Goal: Task Accomplishment & Management: Use online tool/utility

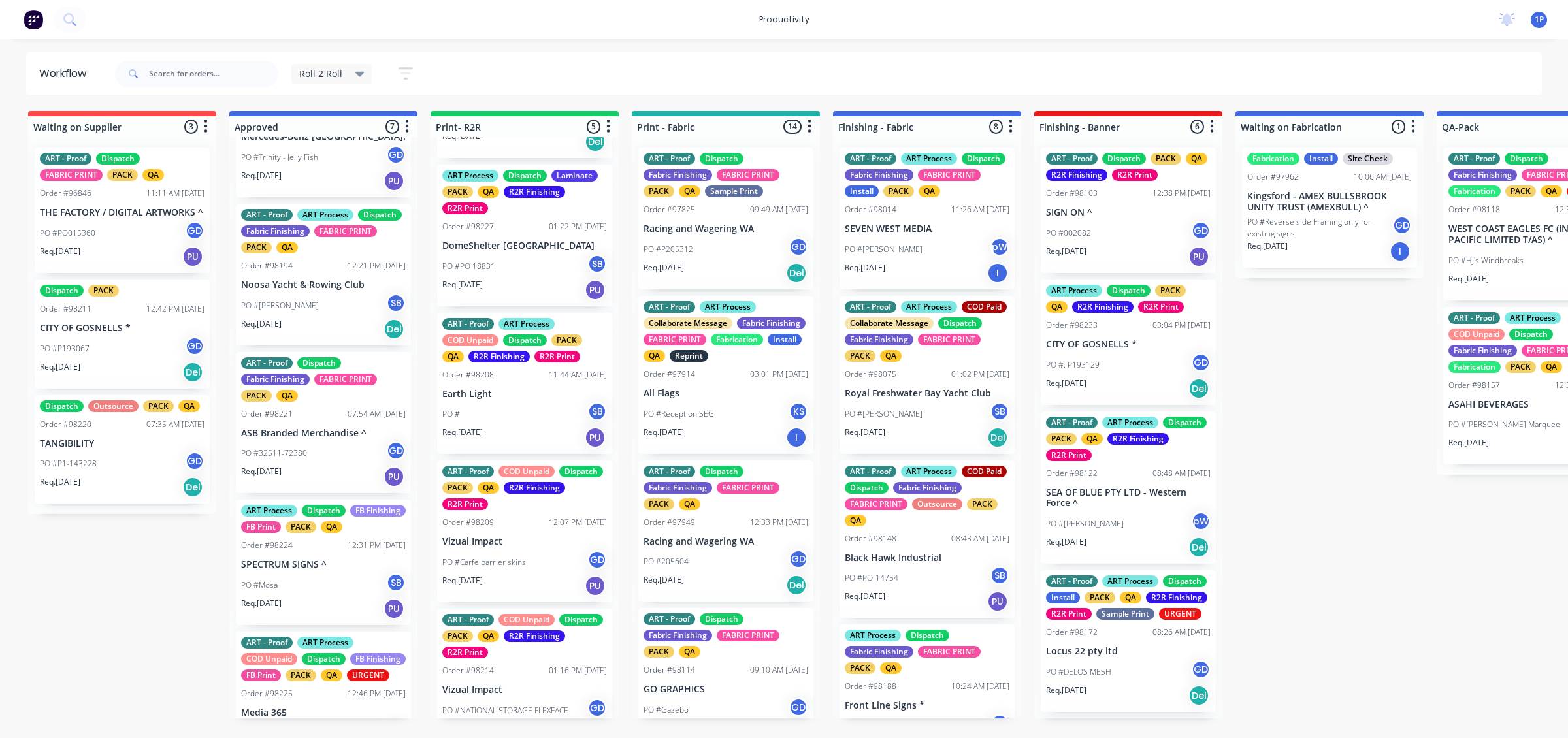
scroll to position [161, 0]
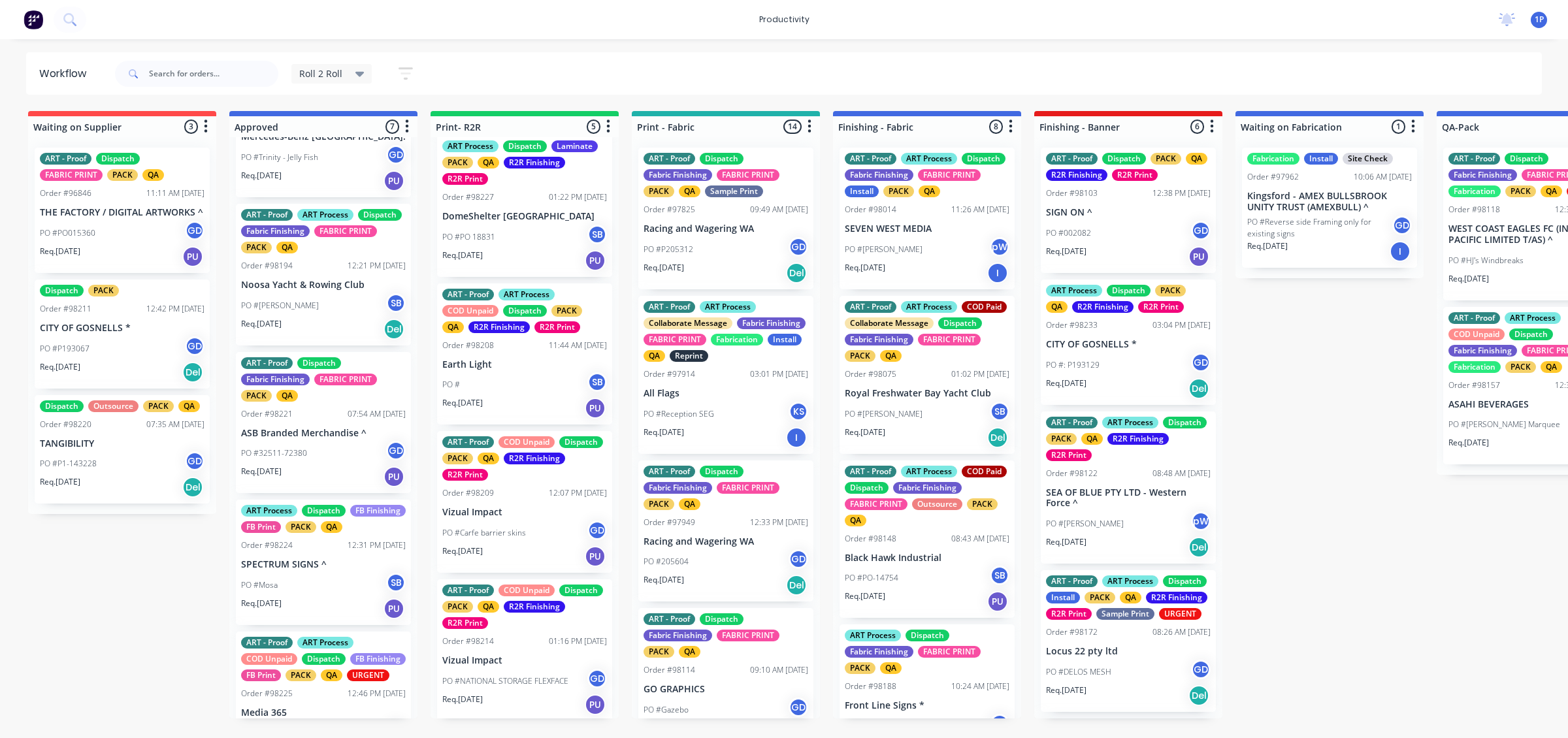
click at [560, 392] on div "PO # SB" at bounding box center [524, 384] width 164 height 24
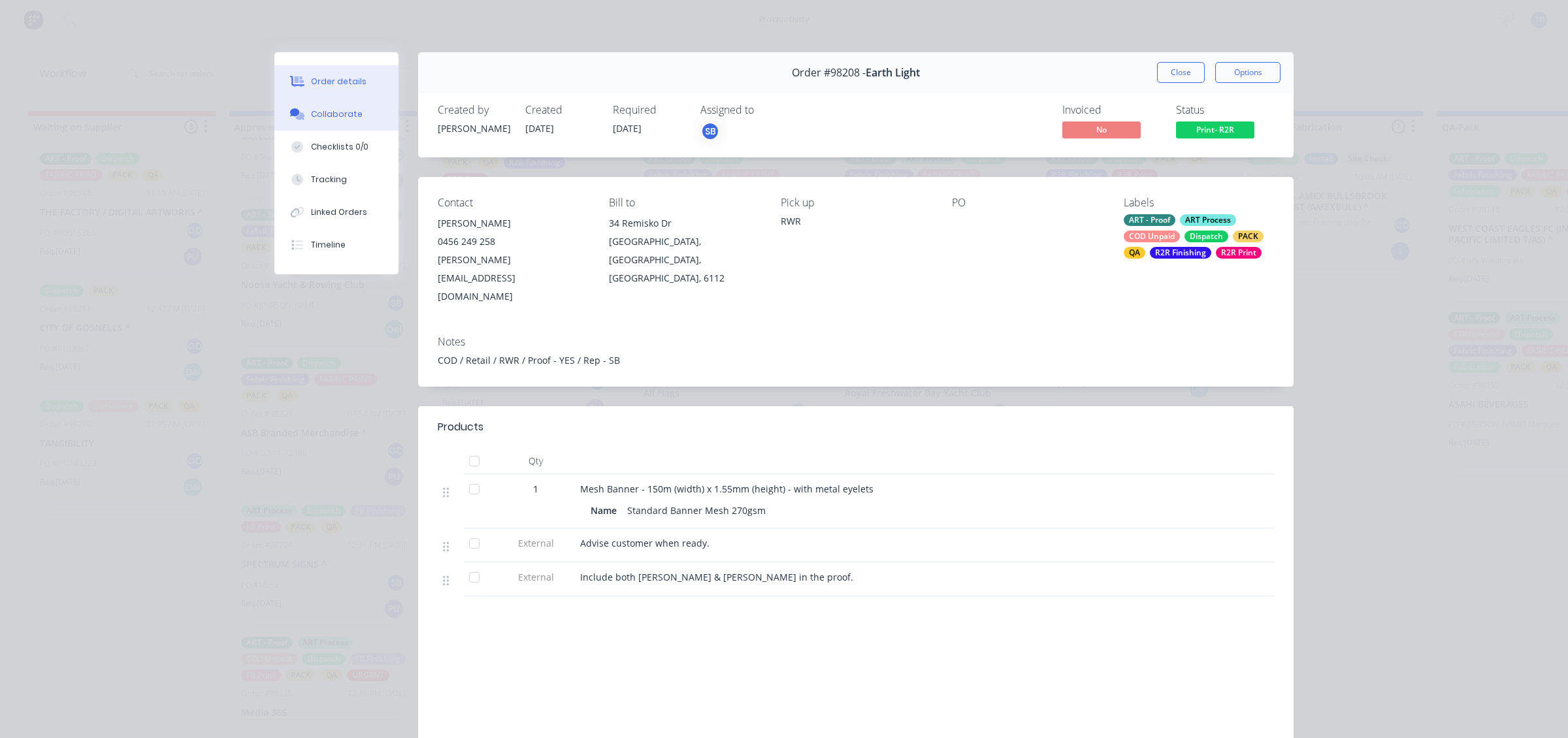
click at [361, 119] on button "Collaborate" at bounding box center [336, 114] width 124 height 33
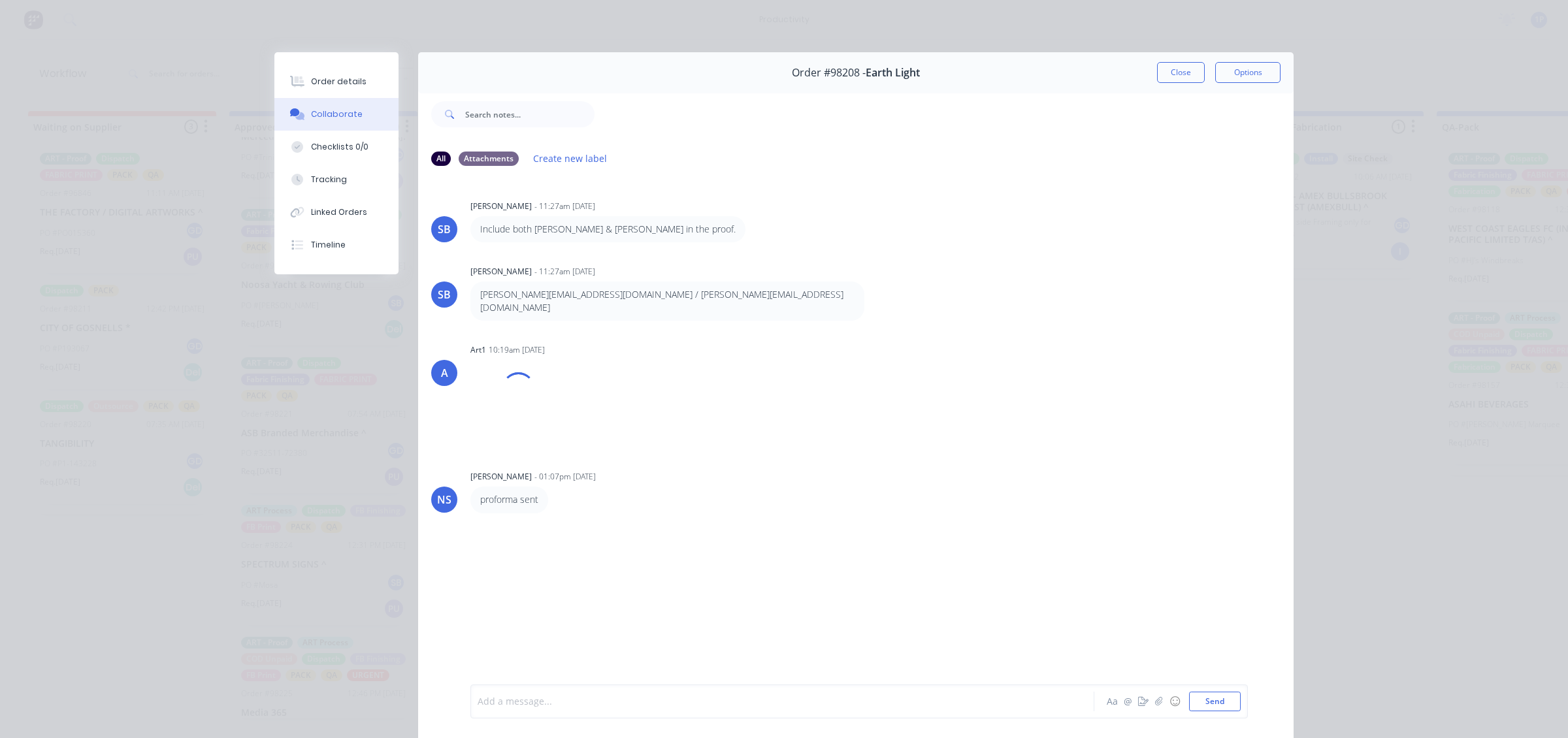
click at [540, 704] on div at bounding box center [764, 701] width 571 height 14
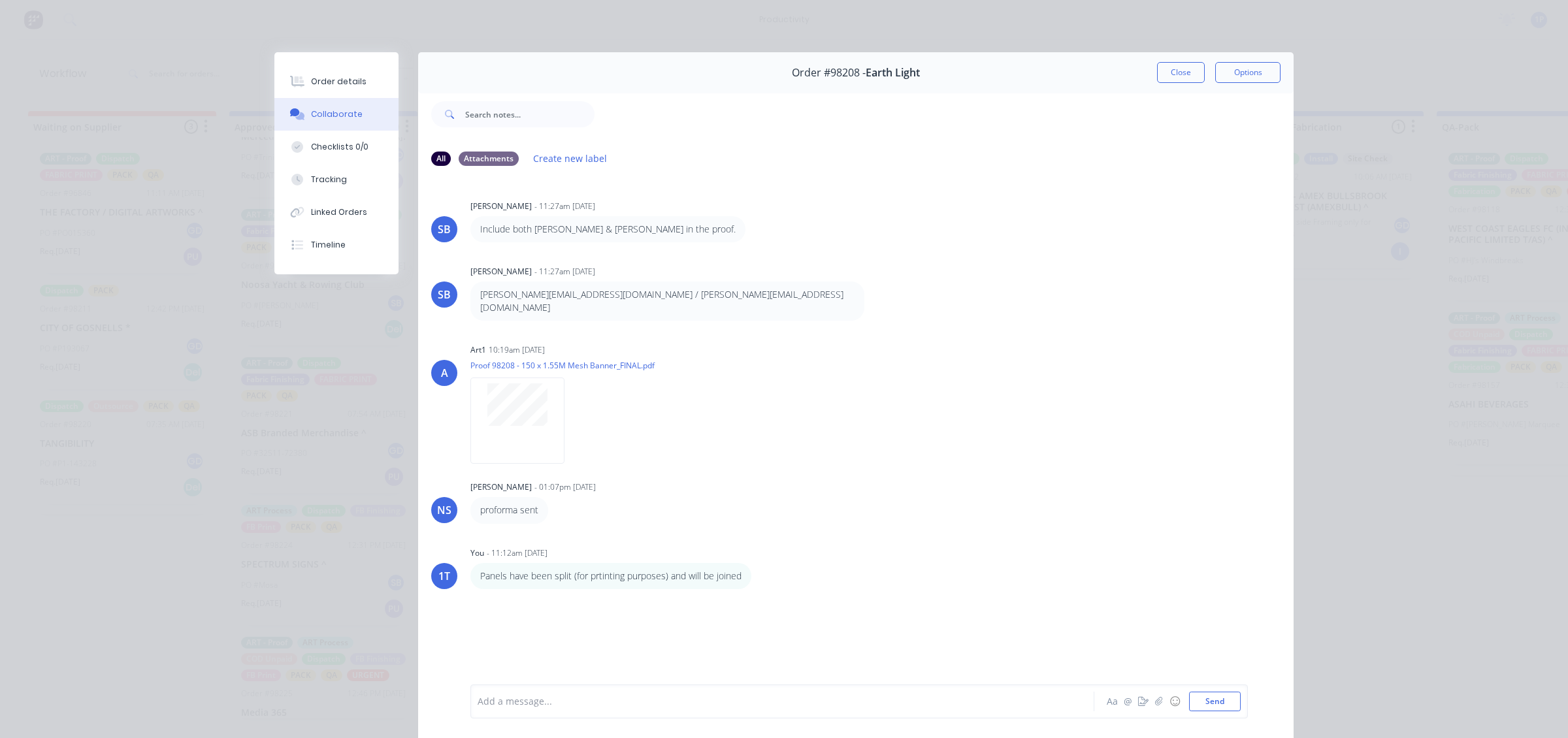
click at [1146, 66] on div "Order #98208 - Earth Light Close Options" at bounding box center [856, 73] width 875 height 42
drag, startPoint x: 1151, startPoint y: 66, endPoint x: 1141, endPoint y: 66, distance: 10.0
click at [1157, 66] on button "Close" at bounding box center [1180, 72] width 48 height 21
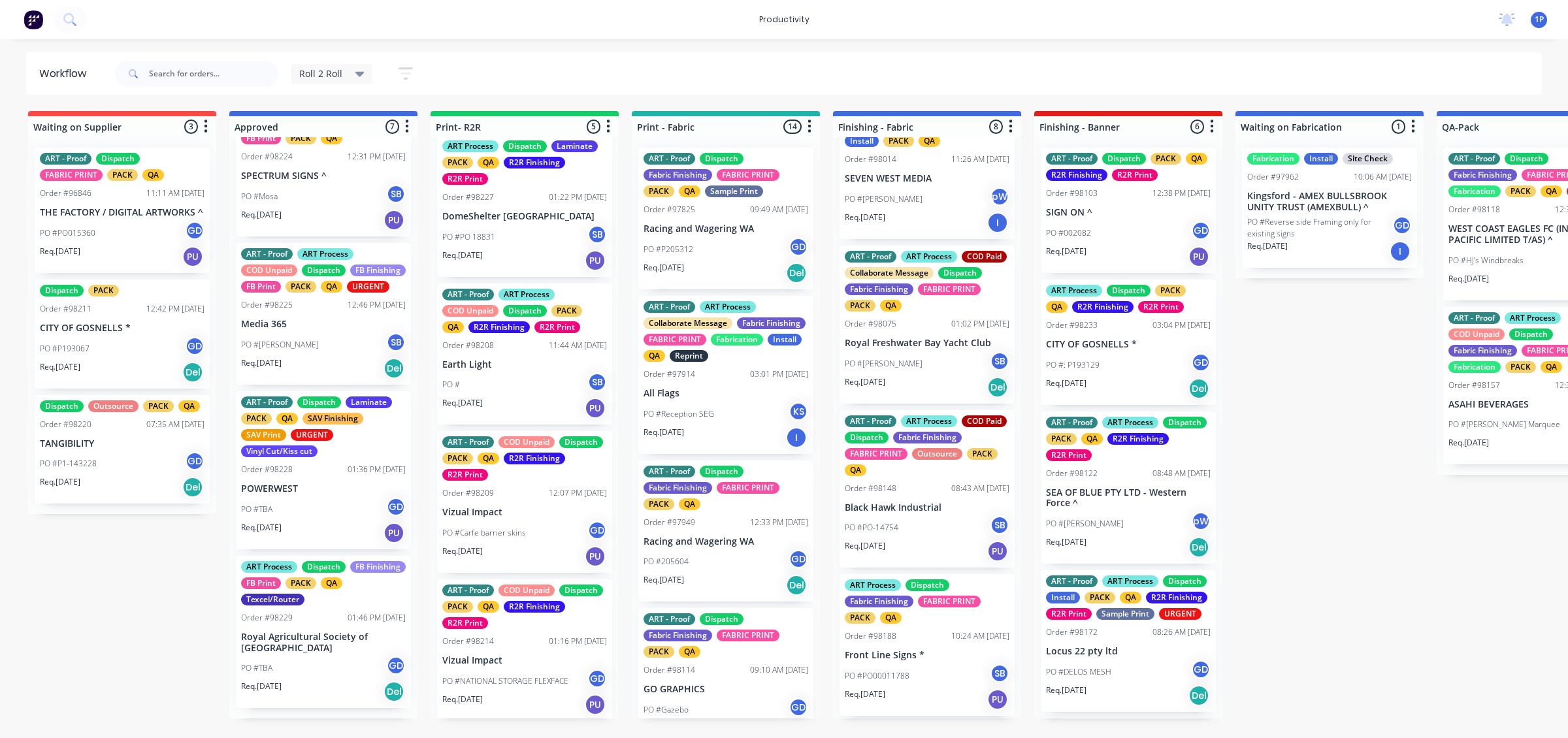
scroll to position [50, 0]
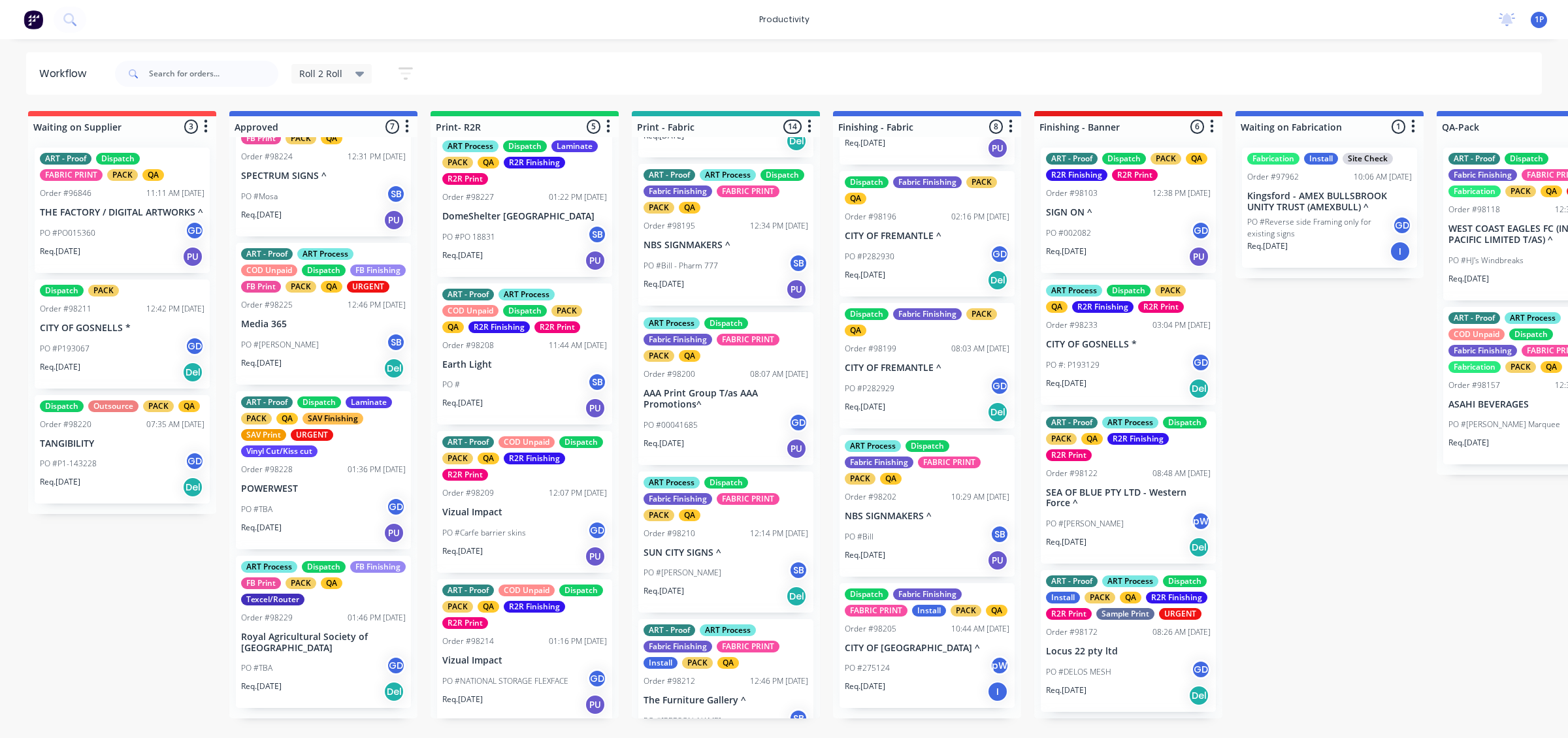
scroll to position [1387, 0]
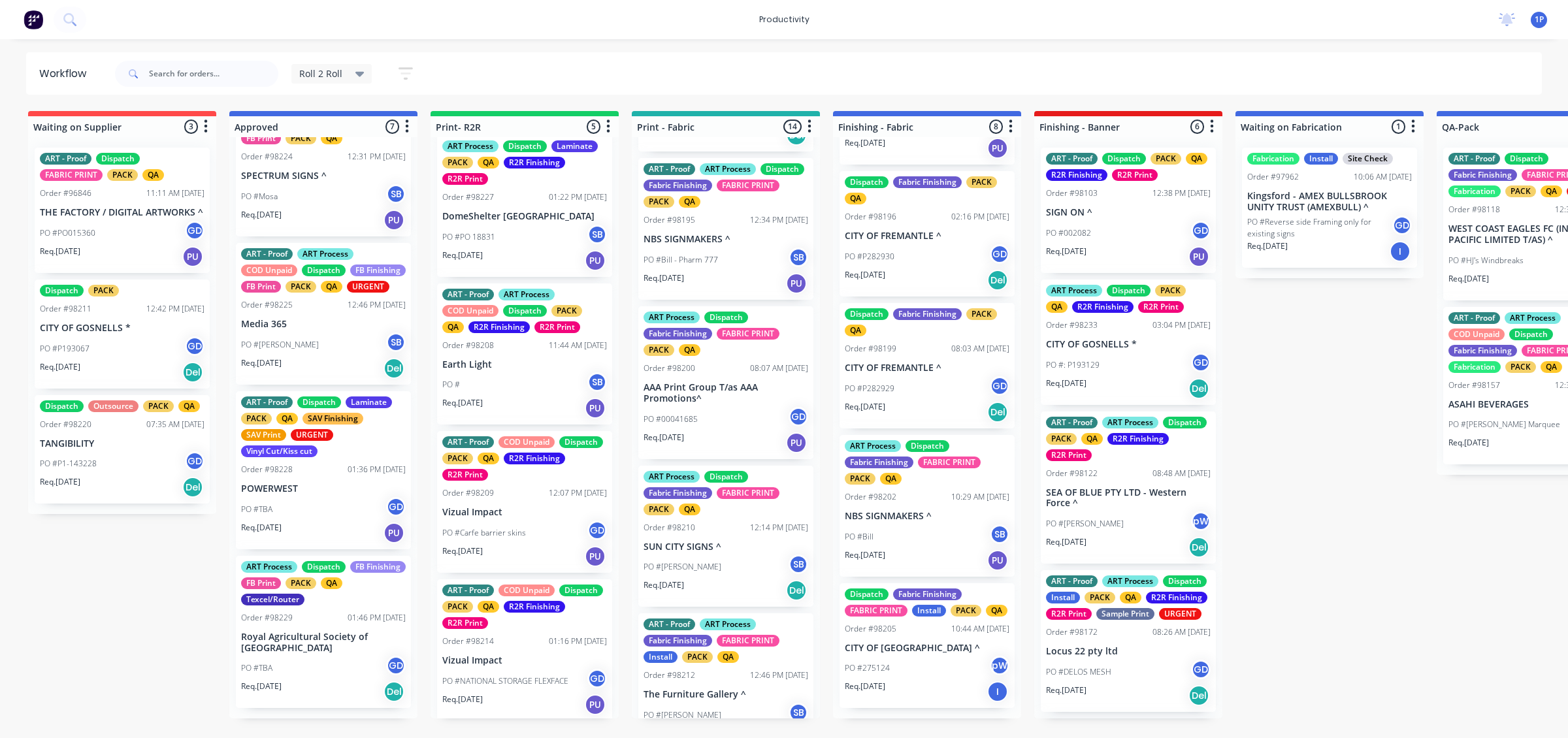
click at [725, 432] on div "PO #00041685 GD" at bounding box center [726, 418] width 164 height 24
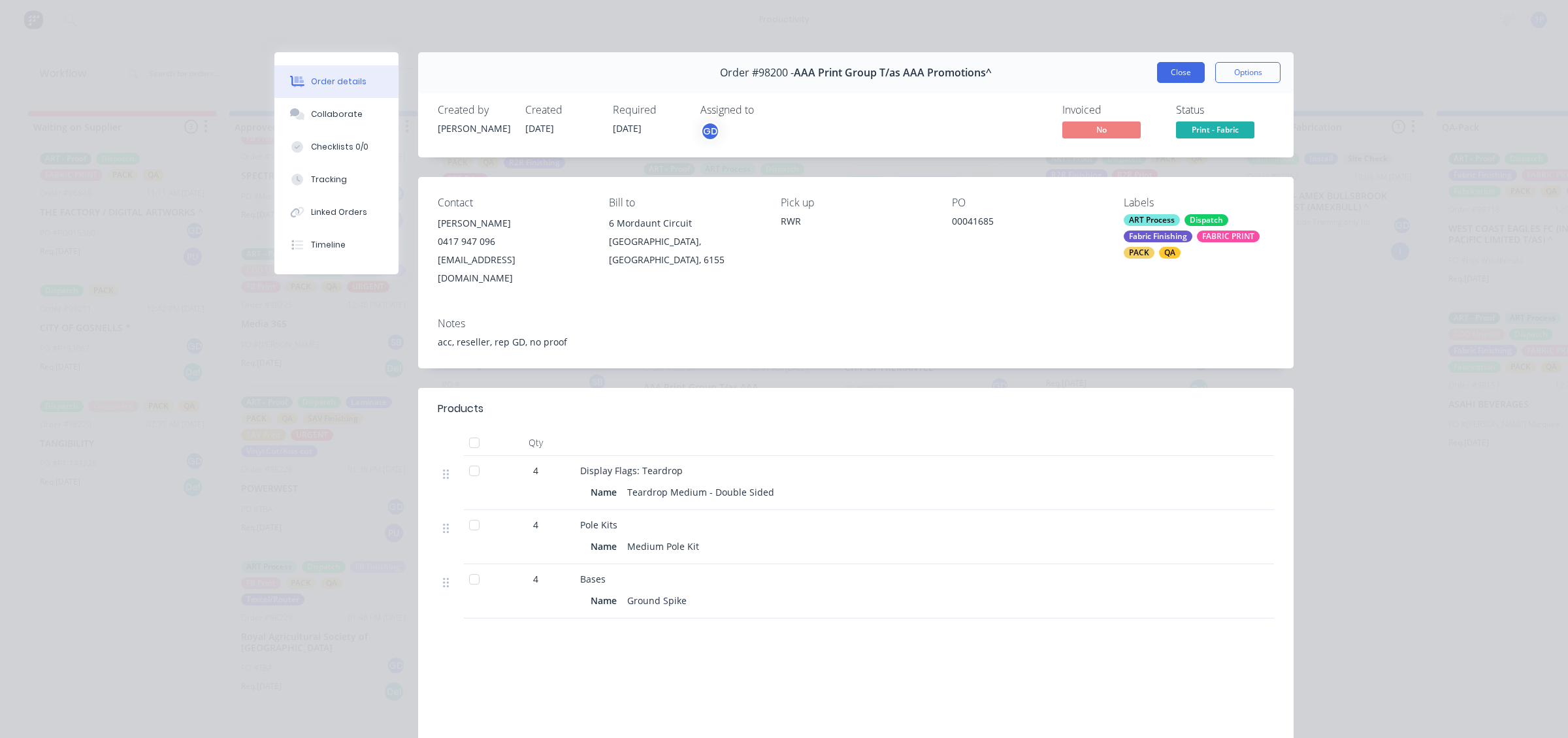
click at [1190, 77] on button "Close" at bounding box center [1180, 72] width 48 height 21
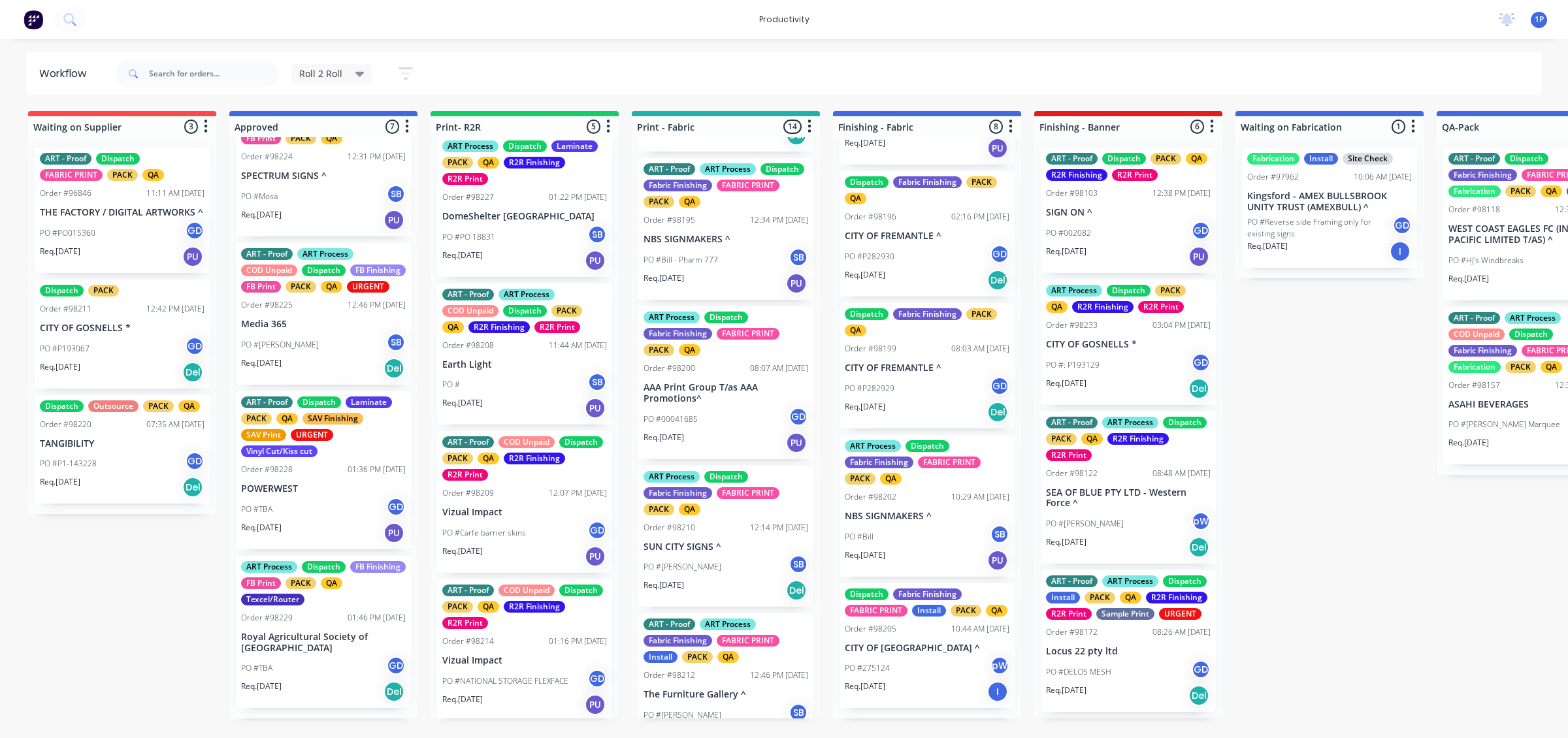
click at [769, 445] on div "Req. [DATE] PU" at bounding box center [726, 443] width 164 height 23
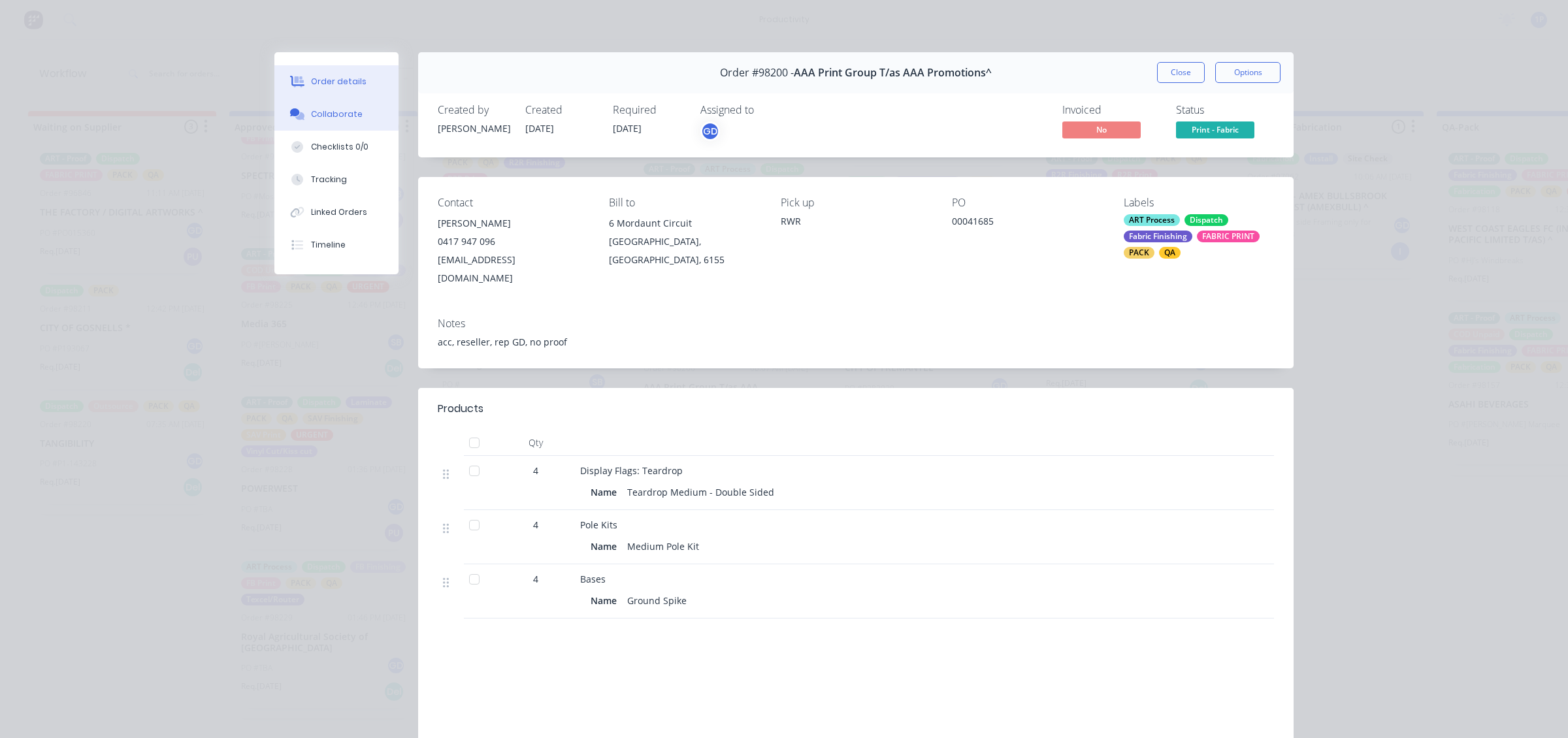
click at [317, 117] on div "Collaborate" at bounding box center [336, 114] width 52 height 12
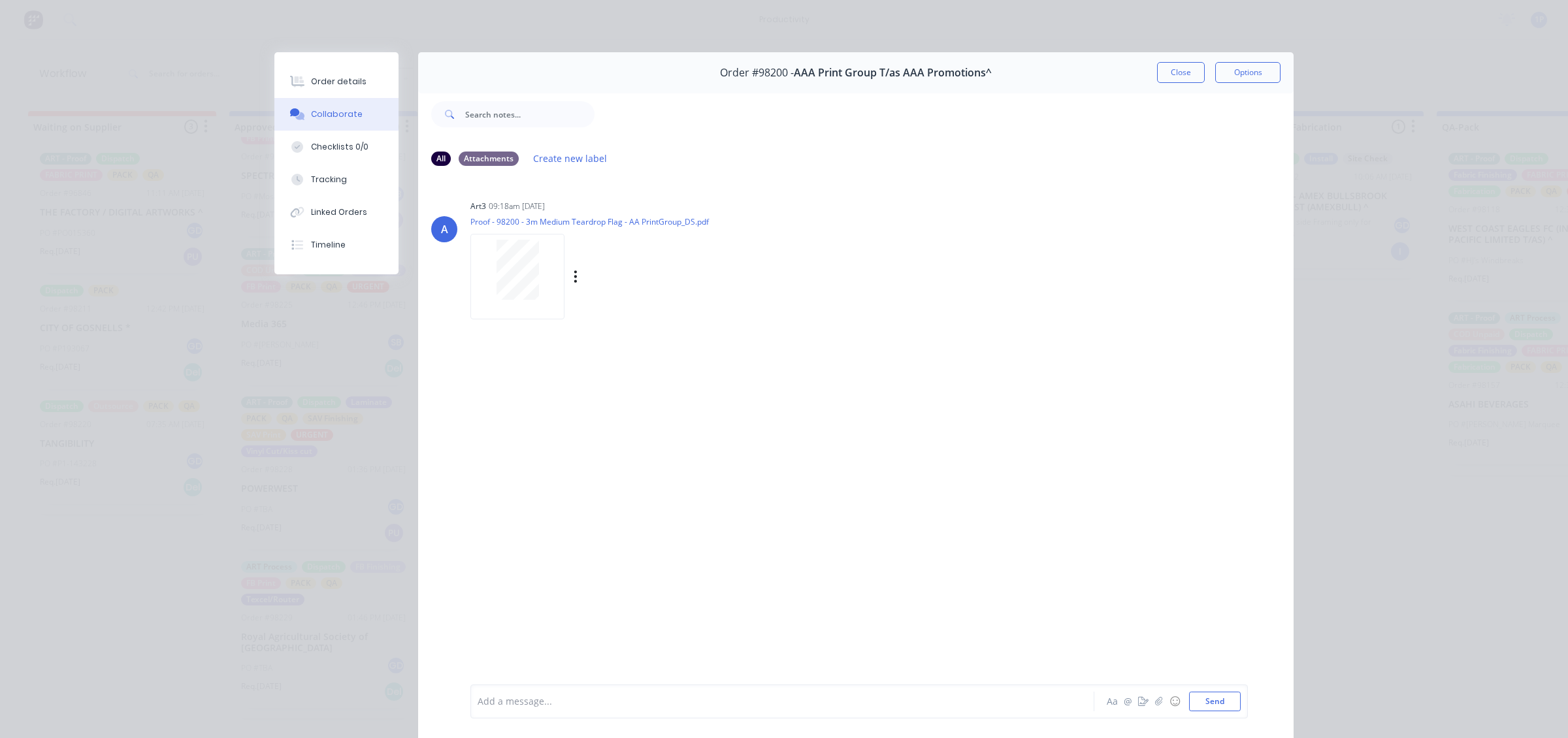
click at [533, 238] on div at bounding box center [517, 276] width 94 height 86
click at [1168, 81] on button "Close" at bounding box center [1180, 72] width 48 height 21
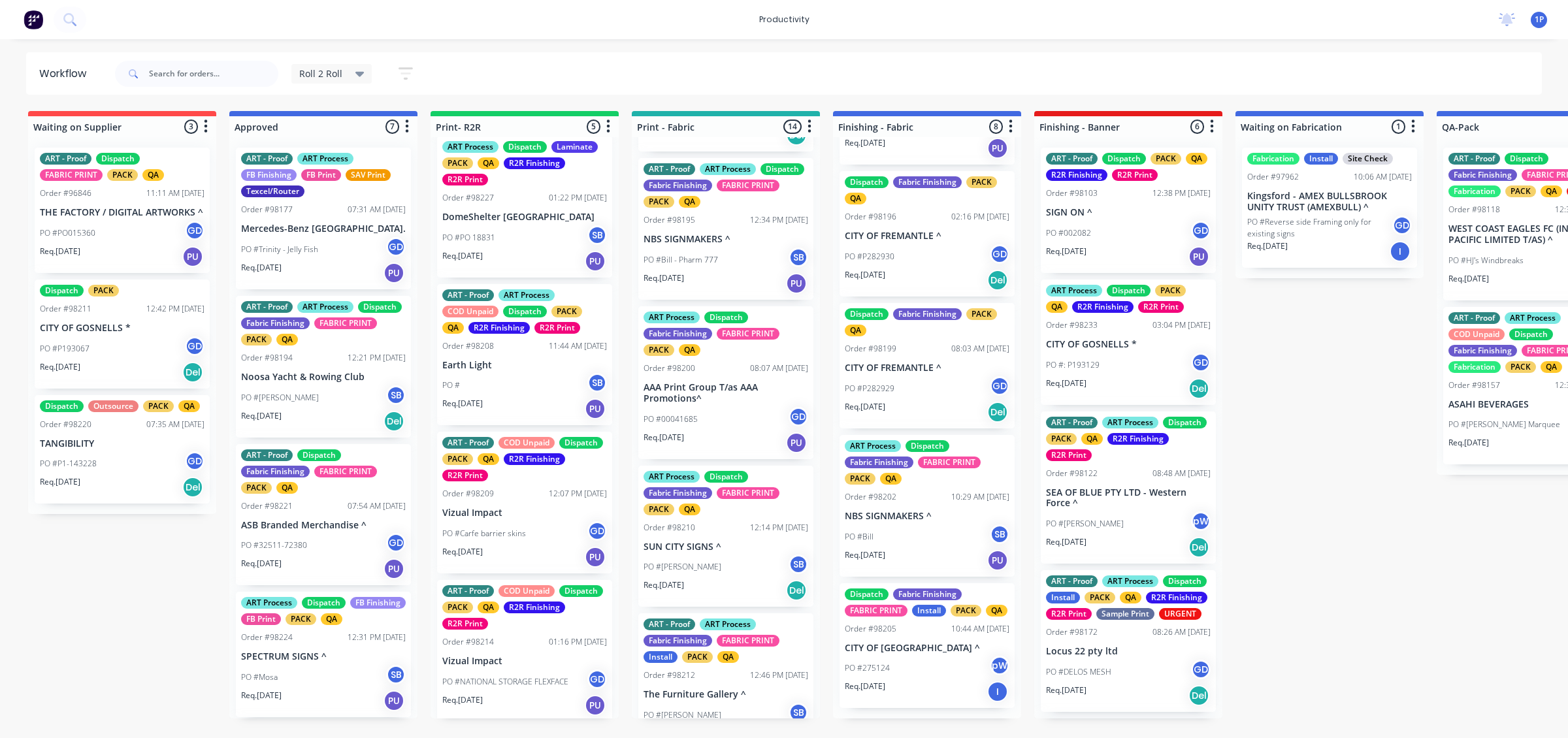
scroll to position [161, 0]
